Goal: Task Accomplishment & Management: Manage account settings

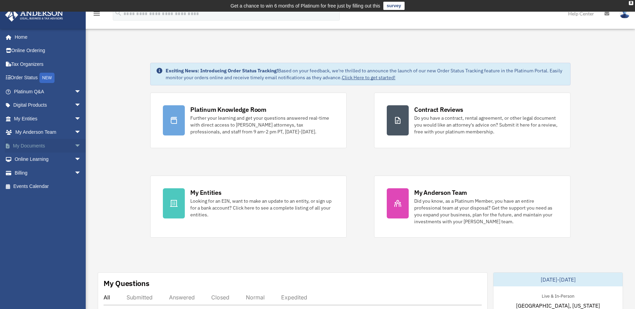
click at [27, 146] on link "My Documents arrow_drop_down" at bounding box center [48, 146] width 87 height 14
click at [36, 146] on link "My Documents arrow_drop_down" at bounding box center [48, 146] width 87 height 14
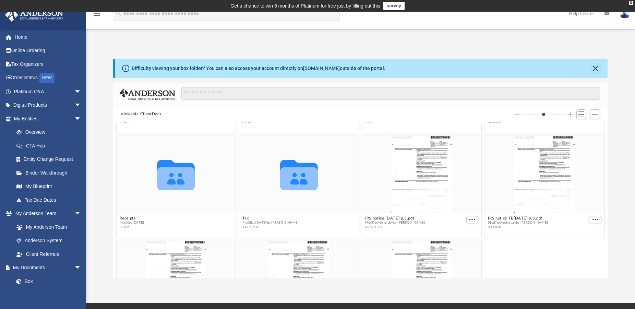
scroll to position [49, 0]
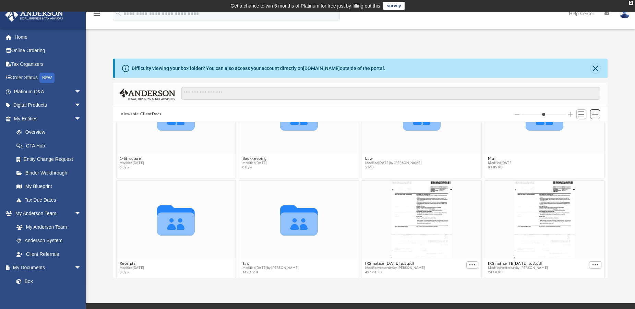
click at [595, 115] on span "Add" at bounding box center [595, 114] width 6 height 6
click at [585, 128] on li "Upload" at bounding box center [585, 127] width 22 height 7
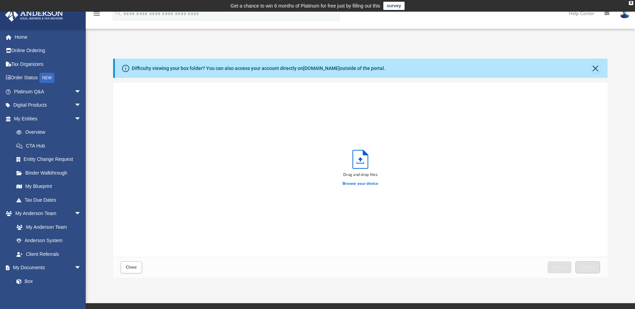
scroll to position [168, 489]
click at [358, 184] on label "Browse your device" at bounding box center [360, 184] width 36 height 6
click at [0, 0] on input "Browse your device" at bounding box center [0, 0] width 0 height 0
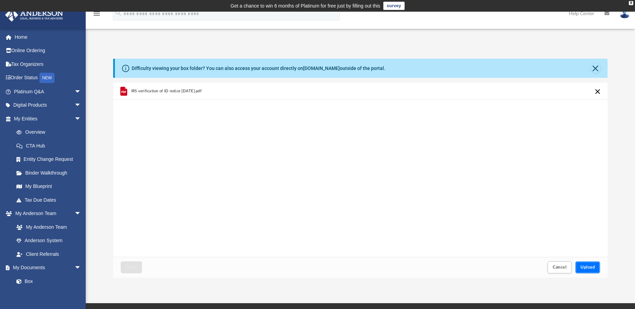
click at [588, 266] on span "Upload" at bounding box center [587, 267] width 14 height 4
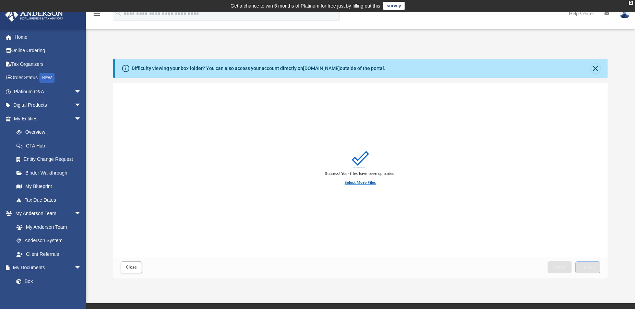
click at [357, 182] on label "Select More Files" at bounding box center [360, 183] width 31 height 6
click at [0, 0] on input "Select More Files" at bounding box center [0, 0] width 0 height 0
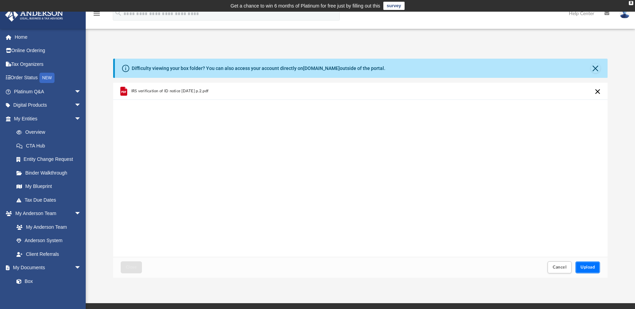
click at [589, 267] on span "Upload" at bounding box center [587, 267] width 14 height 4
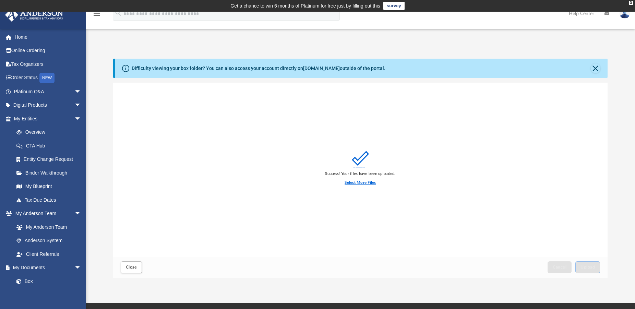
click at [359, 182] on label "Select More Files" at bounding box center [360, 183] width 31 height 6
click at [0, 0] on input "Select More Files" at bounding box center [0, 0] width 0 height 0
